Goal: Book appointment/travel/reservation

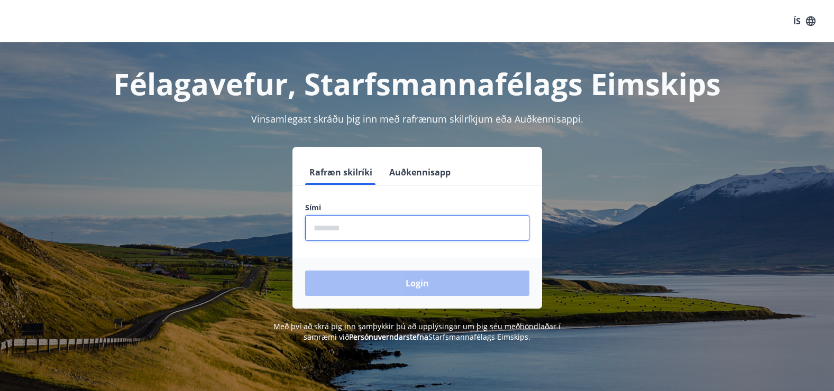
click at [373, 224] on input "phone" at bounding box center [417, 228] width 224 height 26
type input "********"
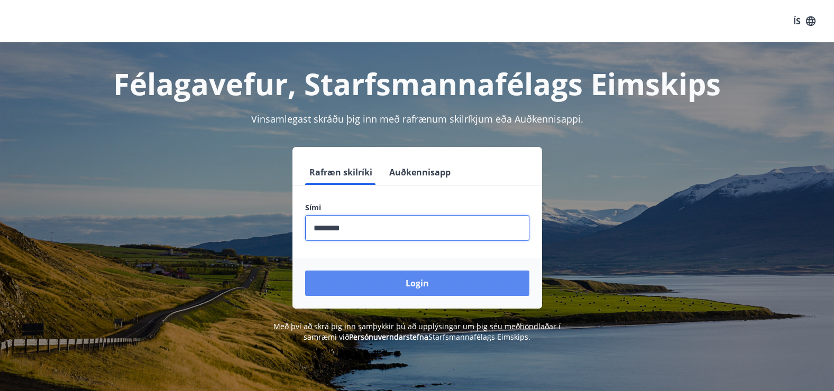
click at [388, 277] on button "Login" at bounding box center [417, 283] width 224 height 25
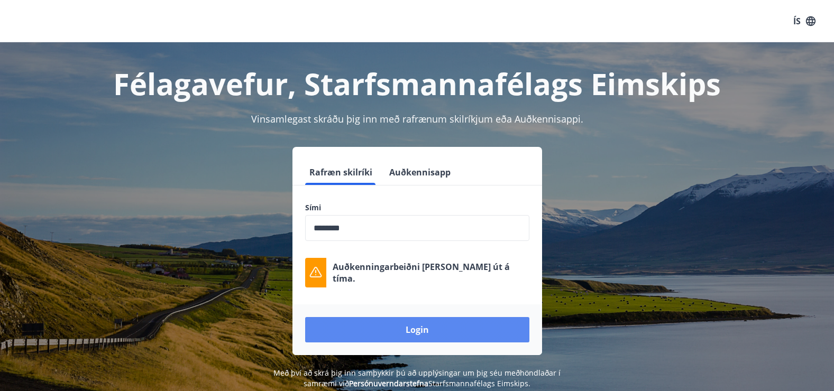
click at [444, 321] on button "Login" at bounding box center [417, 329] width 224 height 25
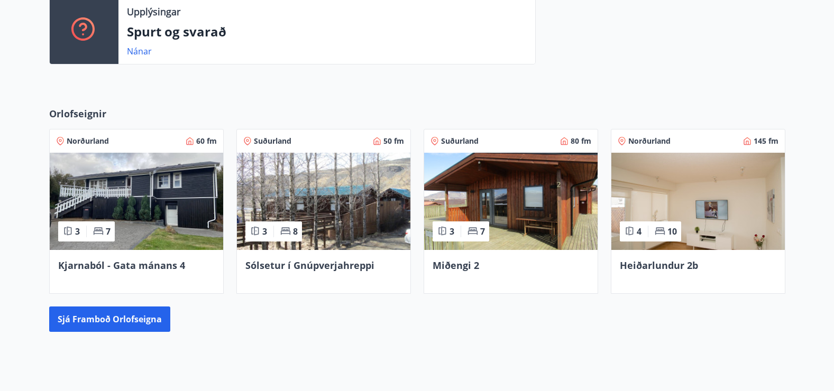
scroll to position [307, 0]
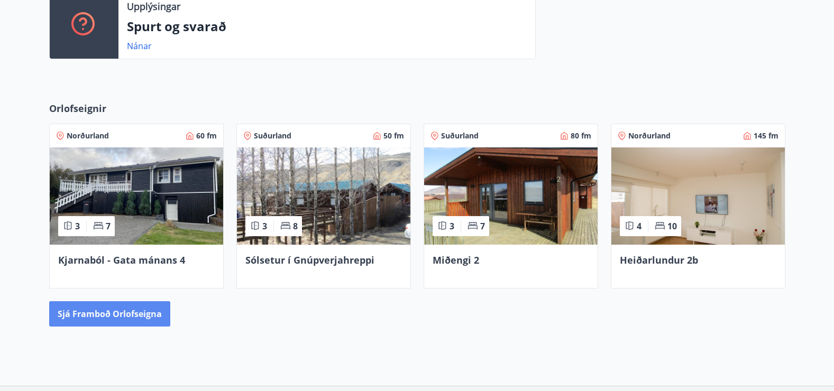
click at [136, 312] on button "Sjá framboð orlofseigna" at bounding box center [109, 313] width 121 height 25
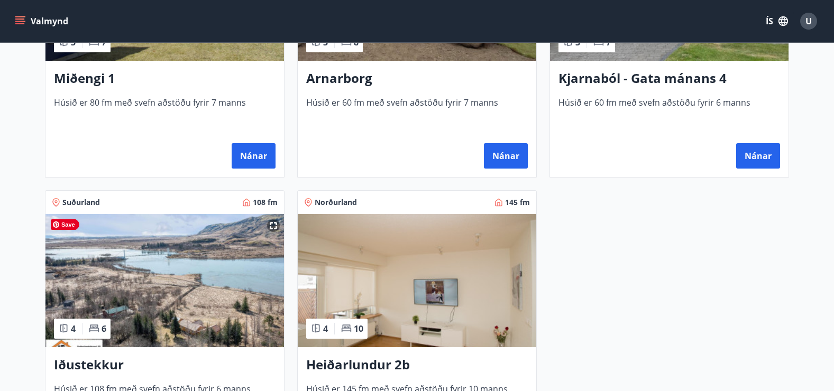
scroll to position [635, 0]
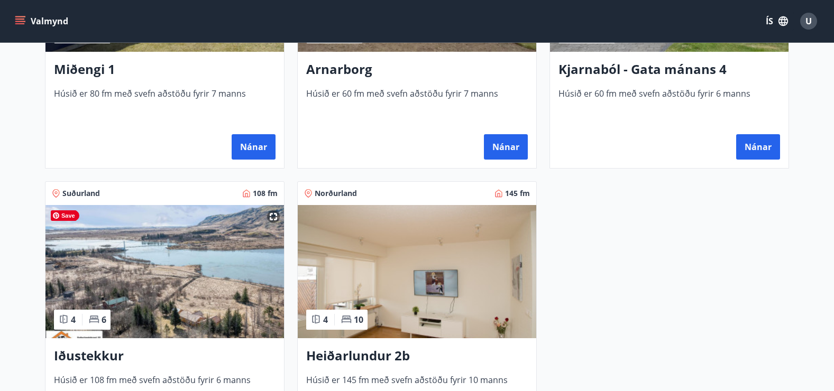
click at [161, 290] on img at bounding box center [164, 271] width 239 height 133
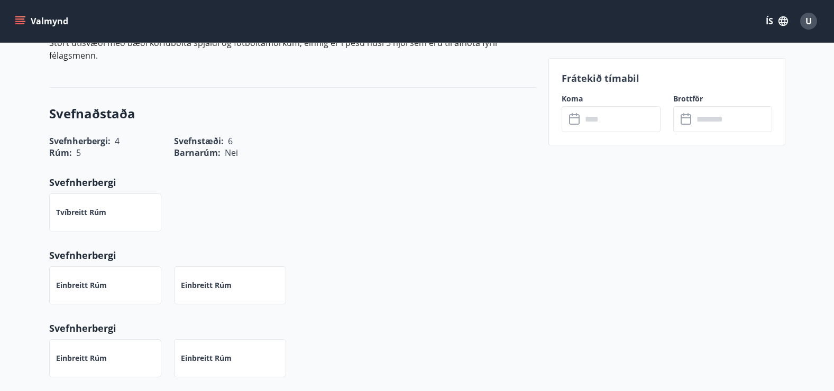
scroll to position [402, 0]
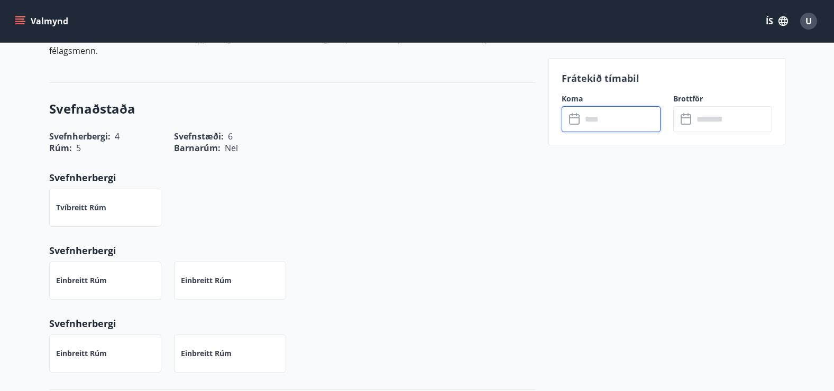
click at [592, 126] on input "text" at bounding box center [621, 119] width 79 height 26
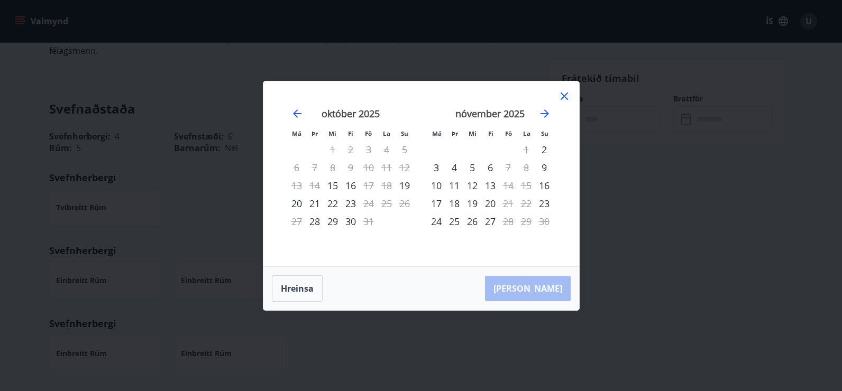
click at [564, 95] on icon at bounding box center [564, 96] width 13 height 13
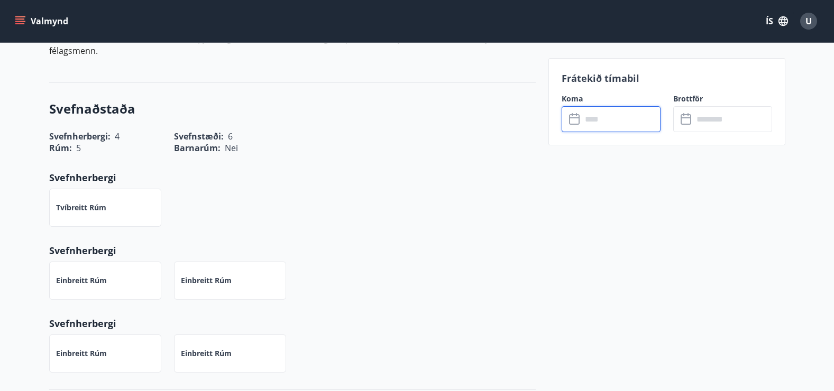
click at [602, 116] on input "text" at bounding box center [621, 119] width 79 height 26
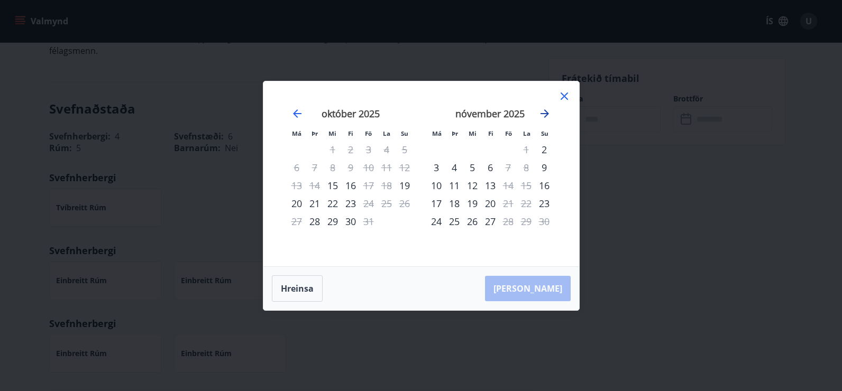
click at [547, 113] on icon "Move forward to switch to the next month." at bounding box center [545, 113] width 8 height 8
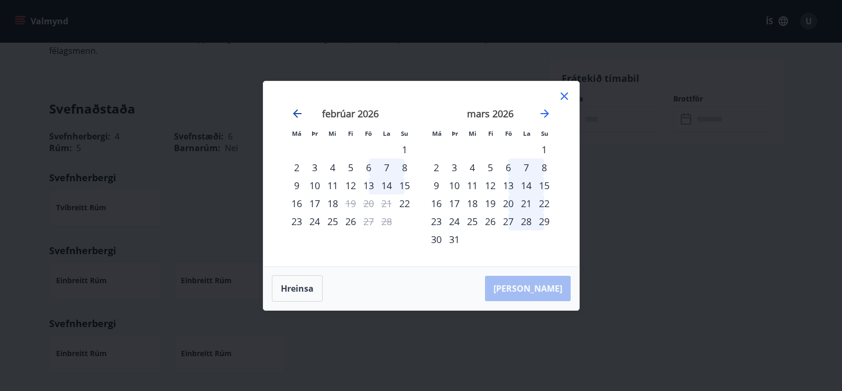
click at [298, 111] on icon "Move backward to switch to the previous month." at bounding box center [297, 113] width 13 height 13
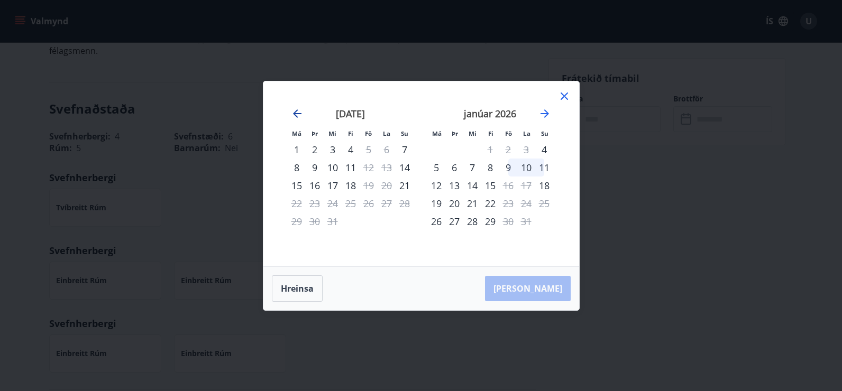
click at [298, 111] on icon "Move backward to switch to the previous month." at bounding box center [297, 113] width 13 height 13
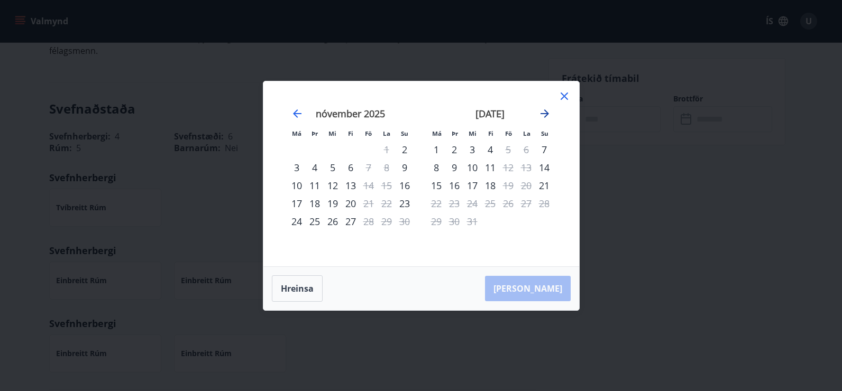
click at [544, 115] on icon "Move forward to switch to the next month." at bounding box center [544, 113] width 13 height 13
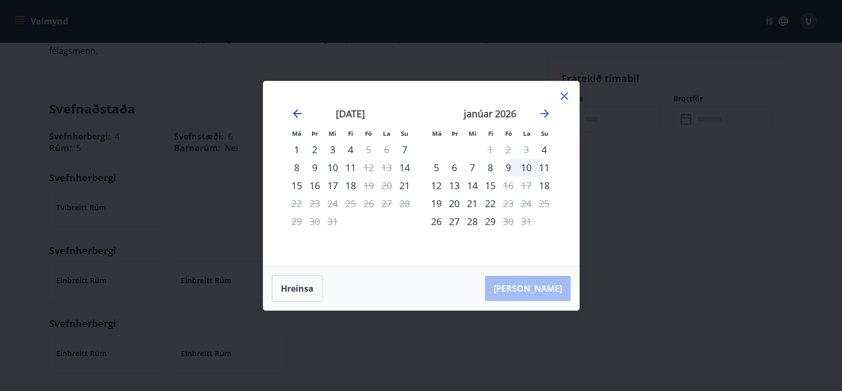
click at [297, 112] on icon "Move backward to switch to the previous month." at bounding box center [297, 113] width 13 height 13
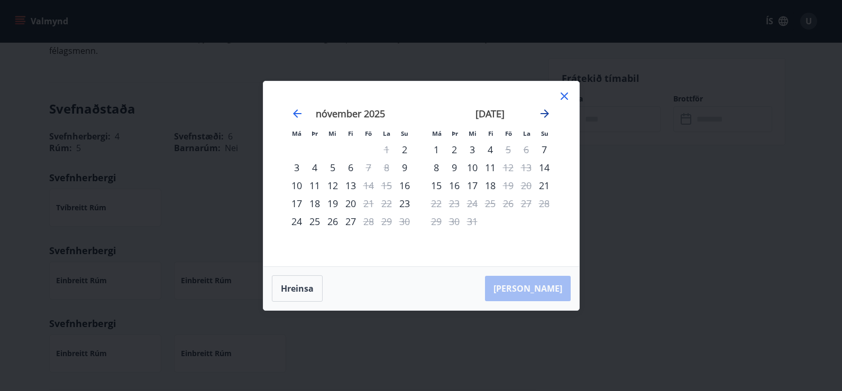
click at [543, 115] on icon "Move forward to switch to the next month." at bounding box center [544, 113] width 13 height 13
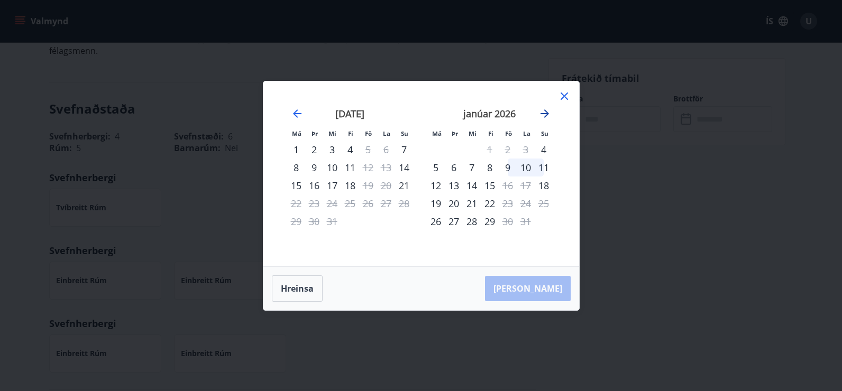
click at [543, 115] on icon "Move forward to switch to the next month." at bounding box center [544, 113] width 13 height 13
click at [543, 112] on icon "Move forward to switch to the next month." at bounding box center [544, 113] width 13 height 13
click at [543, 116] on icon "Move forward to switch to the next month." at bounding box center [544, 113] width 13 height 13
click at [544, 113] on icon "Move forward to switch to the next month." at bounding box center [544, 113] width 13 height 13
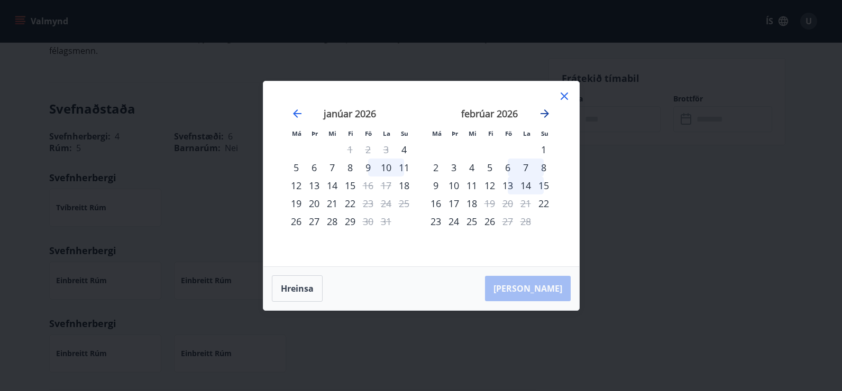
click at [544, 113] on icon "Move forward to switch to the next month." at bounding box center [544, 113] width 13 height 13
click at [544, 113] on icon "Move forward to switch to the next month." at bounding box center [545, 113] width 8 height 8
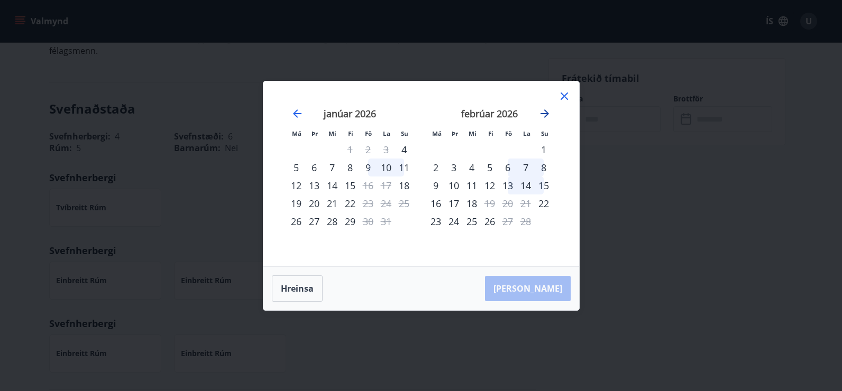
click at [544, 113] on icon "Move forward to switch to the next month." at bounding box center [545, 113] width 8 height 8
click at [297, 113] on icon "Move backward to switch to the previous month." at bounding box center [297, 113] width 13 height 13
click at [545, 111] on icon "Move forward to switch to the next month." at bounding box center [545, 113] width 8 height 8
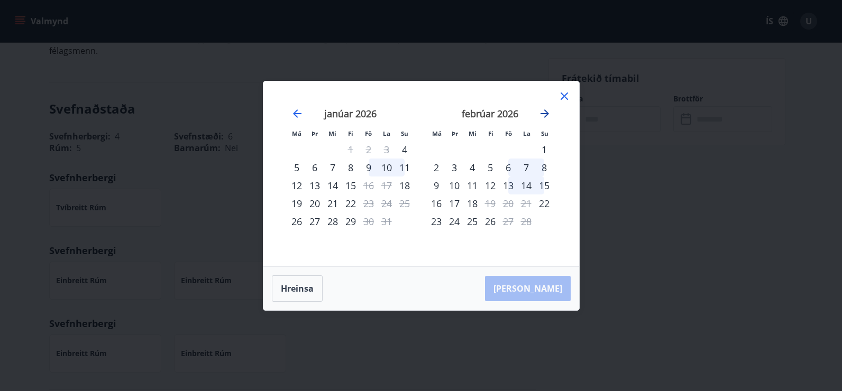
click at [545, 111] on icon "Move forward to switch to the next month." at bounding box center [545, 113] width 8 height 8
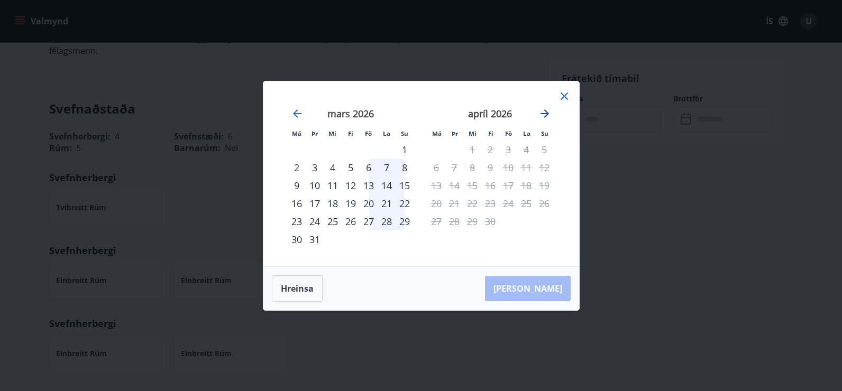
click at [543, 112] on icon "Move forward to switch to the next month." at bounding box center [544, 113] width 13 height 13
click at [295, 113] on icon "Move backward to switch to the previous month." at bounding box center [297, 113] width 8 height 8
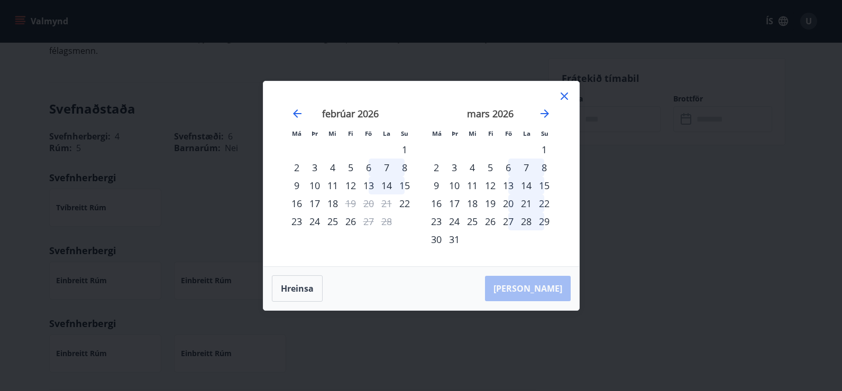
click at [561, 94] on icon at bounding box center [564, 96] width 7 height 7
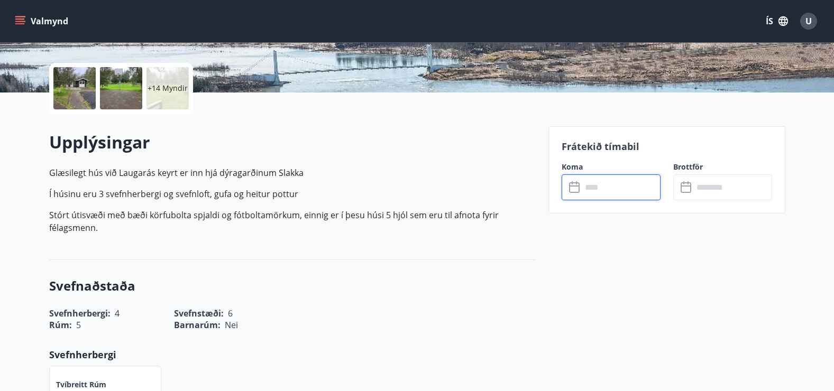
scroll to position [0, 0]
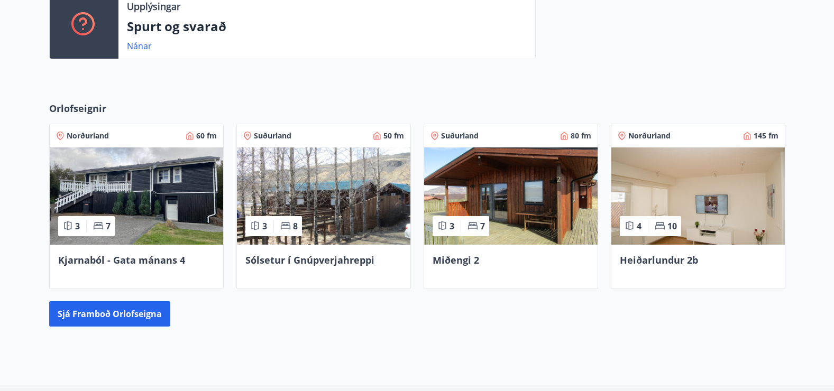
scroll to position [316, 0]
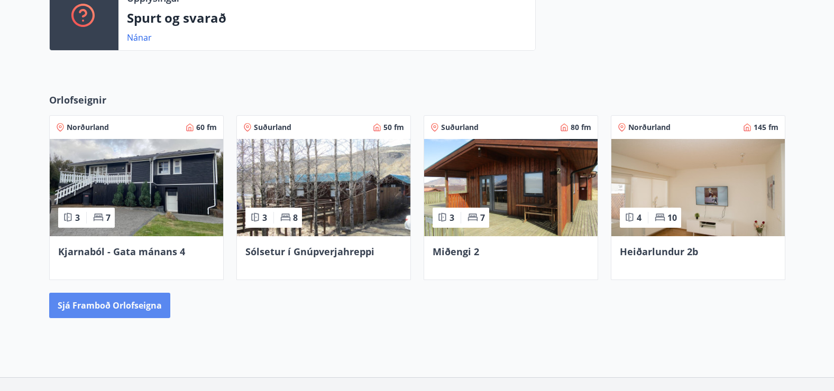
click at [126, 301] on button "Sjá framboð orlofseigna" at bounding box center [109, 305] width 121 height 25
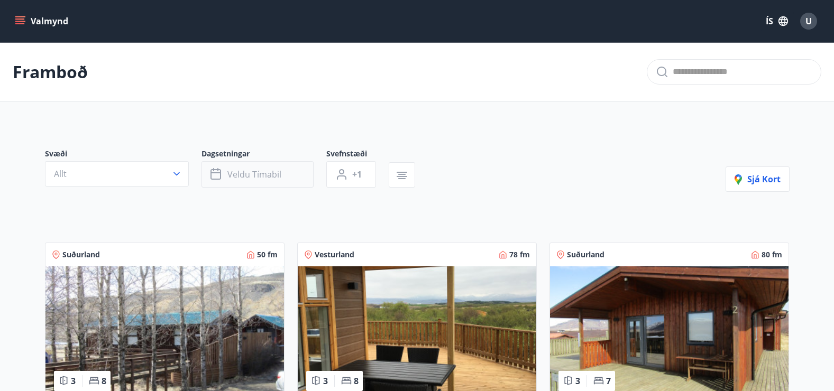
click at [258, 171] on span "Veldu tímabil" at bounding box center [254, 175] width 54 height 12
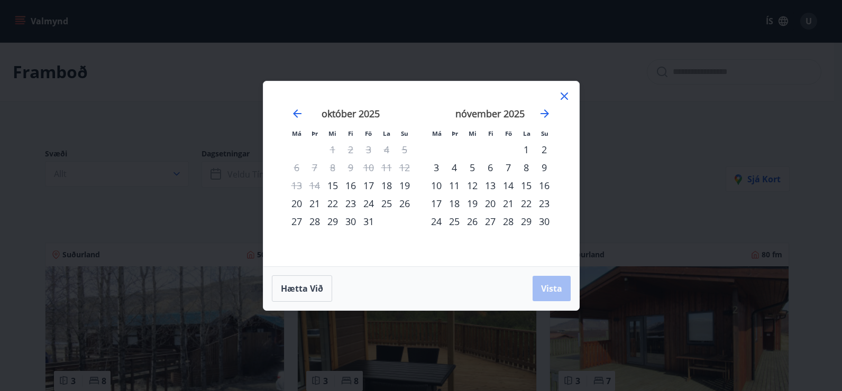
click at [508, 166] on div "7" at bounding box center [508, 168] width 18 height 18
click at [557, 286] on span "Vista" at bounding box center [551, 289] width 21 height 12
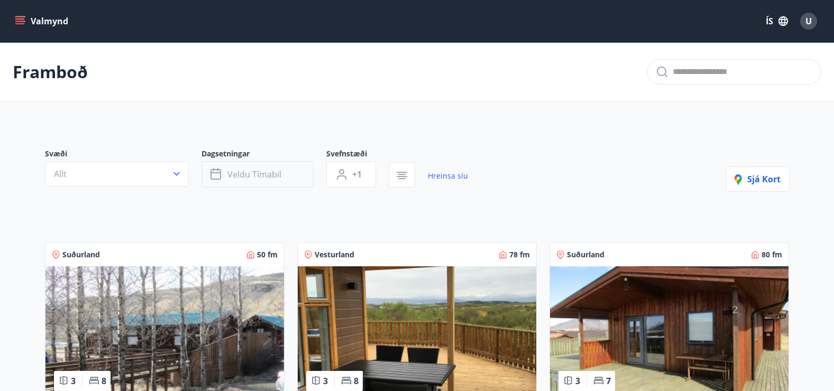
click at [290, 170] on button "Veldu tímabil" at bounding box center [258, 174] width 112 height 26
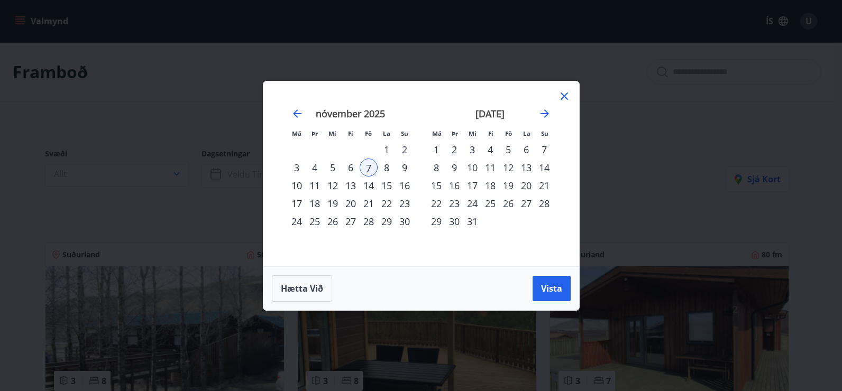
click at [403, 168] on div "9" at bounding box center [405, 168] width 18 height 18
click at [548, 287] on span "Vista" at bounding box center [551, 289] width 21 height 12
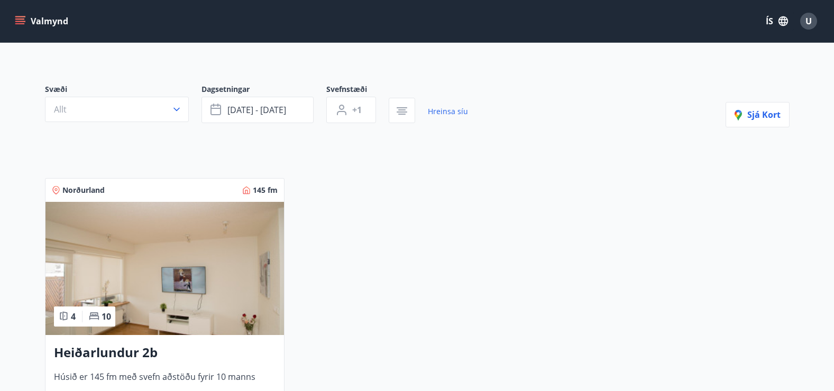
scroll to position [63, 0]
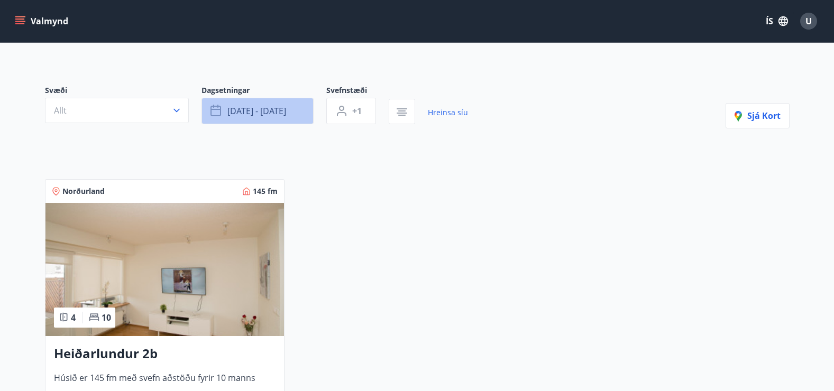
click at [285, 112] on span "[DATE] - [DATE]" at bounding box center [256, 111] width 59 height 12
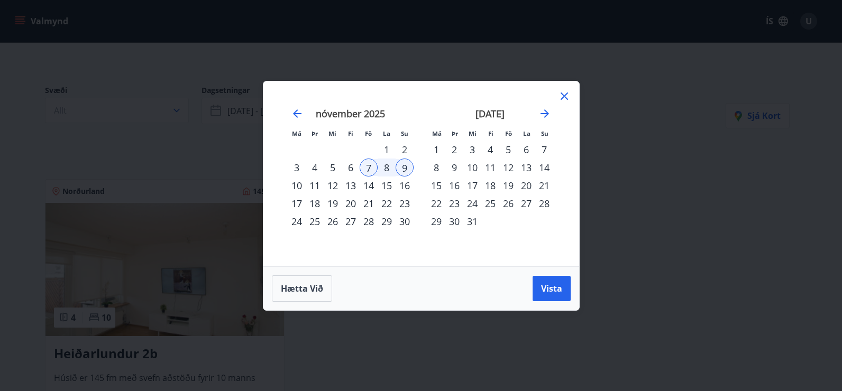
click at [369, 185] on div "14" at bounding box center [369, 186] width 18 height 18
click at [402, 184] on div "16" at bounding box center [405, 186] width 18 height 18
click at [550, 282] on button "Vista" at bounding box center [552, 288] width 38 height 25
